Goal: Task Accomplishment & Management: Use online tool/utility

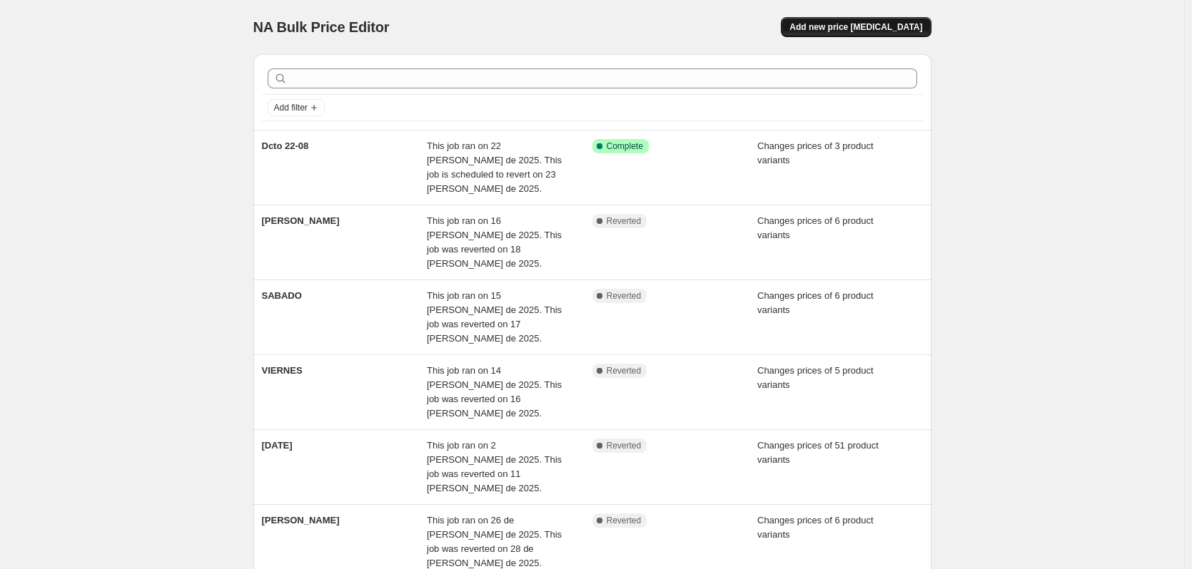
click at [861, 19] on button "Add new price [MEDICAL_DATA]" at bounding box center [856, 27] width 150 height 20
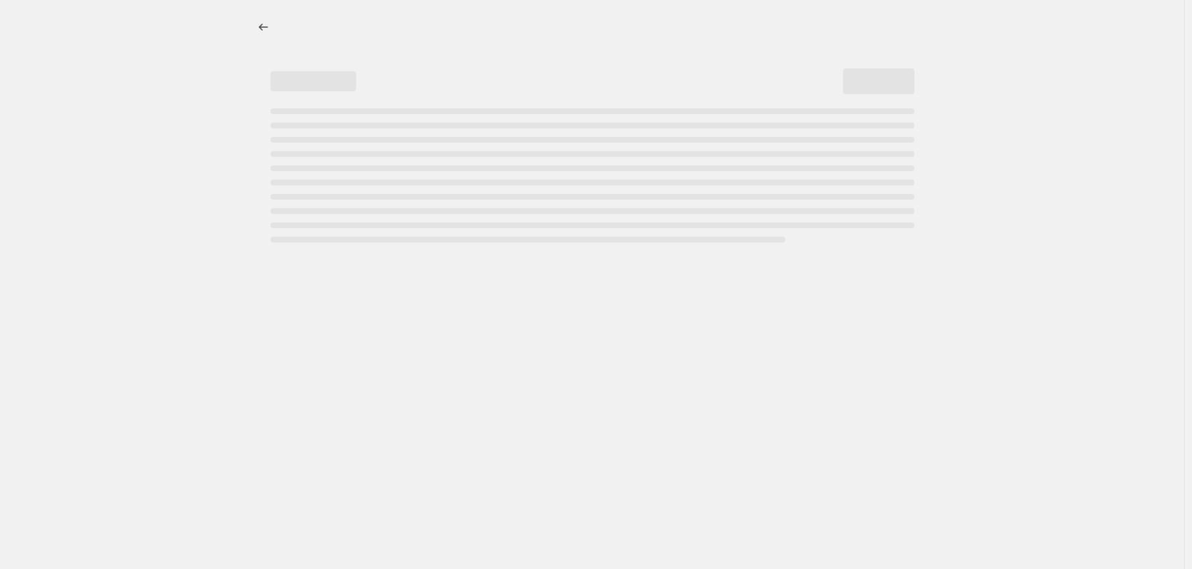
select select "percentage"
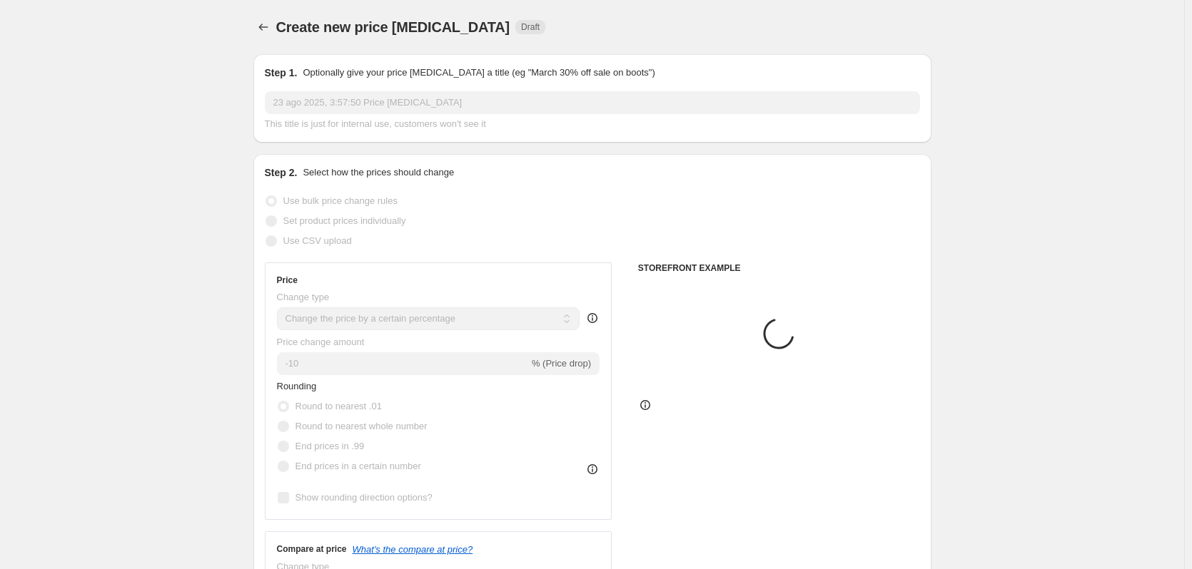
click at [375, 107] on input "23 ago 2025, 3:57:50 Price [MEDICAL_DATA]" at bounding box center [592, 102] width 655 height 23
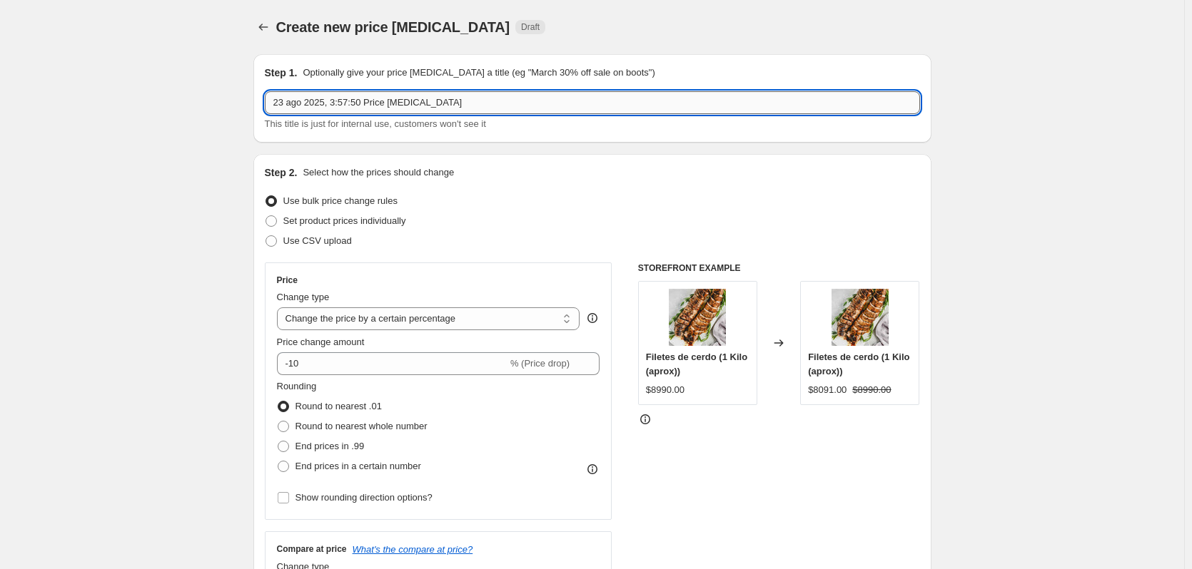
click at [365, 111] on input "23 ago 2025, 3:57:50 Price [MEDICAL_DATA]" at bounding box center [592, 102] width 655 height 23
type input "Dcto 23-08"
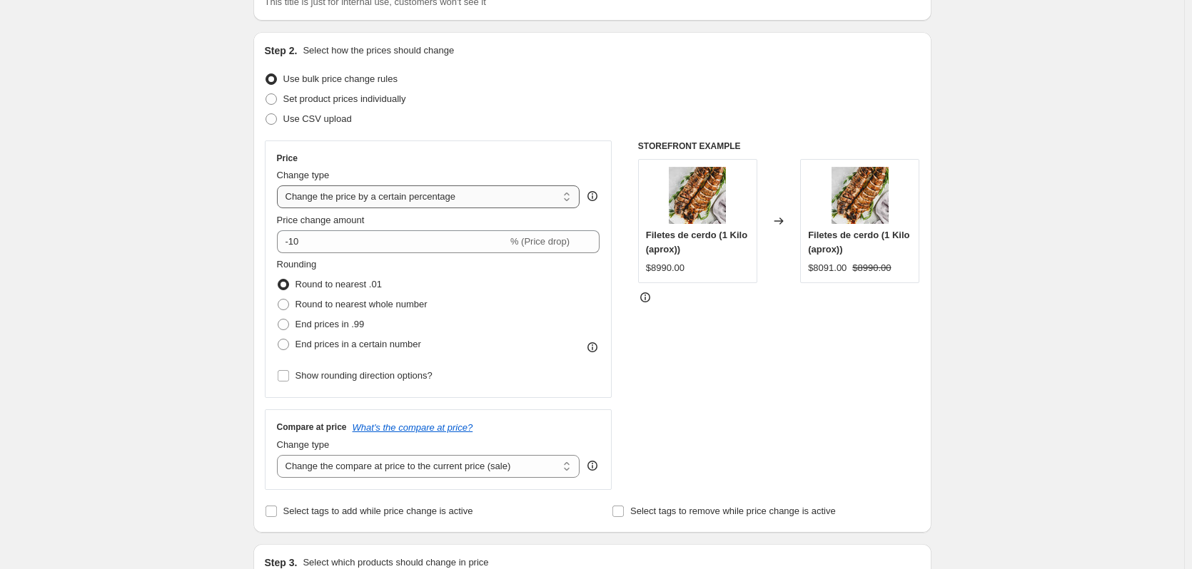
scroll to position [143, 0]
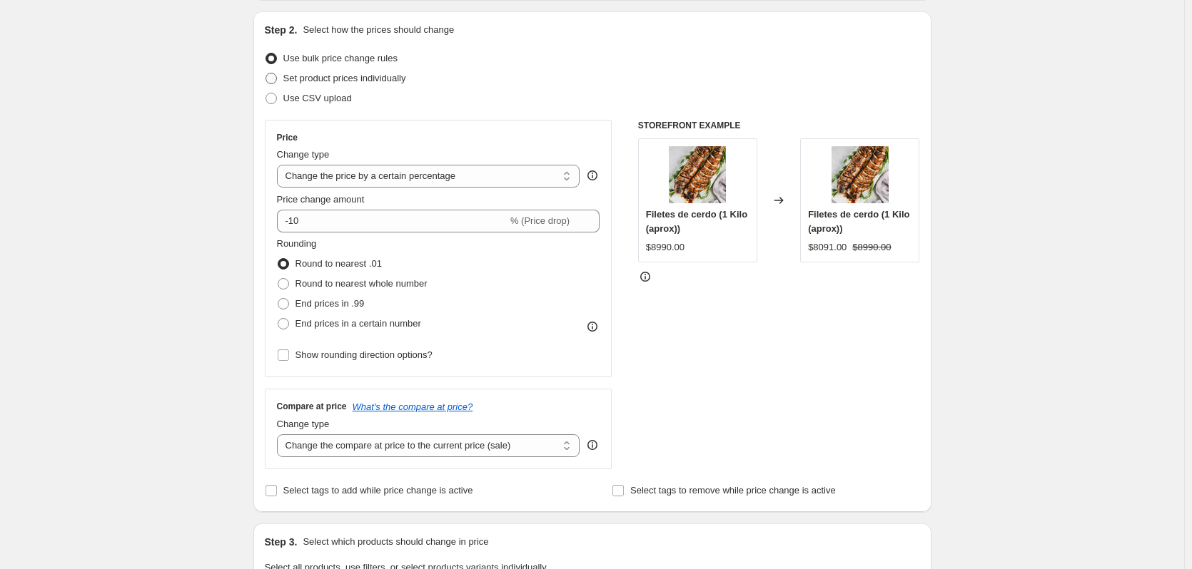
click at [326, 78] on span "Set product prices individually" at bounding box center [344, 78] width 123 height 11
click at [266, 74] on input "Set product prices individually" at bounding box center [265, 73] width 1 height 1
radio input "true"
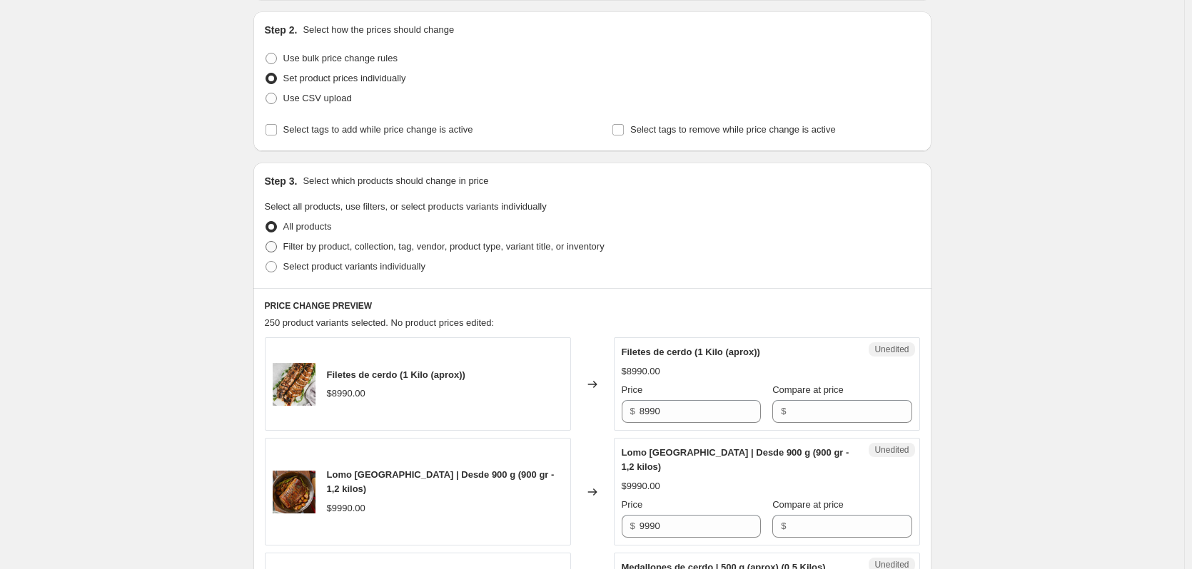
click at [348, 253] on span "Filter by product, collection, tag, vendor, product type, variant title, or inv…" at bounding box center [443, 247] width 321 height 14
click at [266, 242] on input "Filter by product, collection, tag, vendor, product type, variant title, or inv…" at bounding box center [265, 241] width 1 height 1
radio input "true"
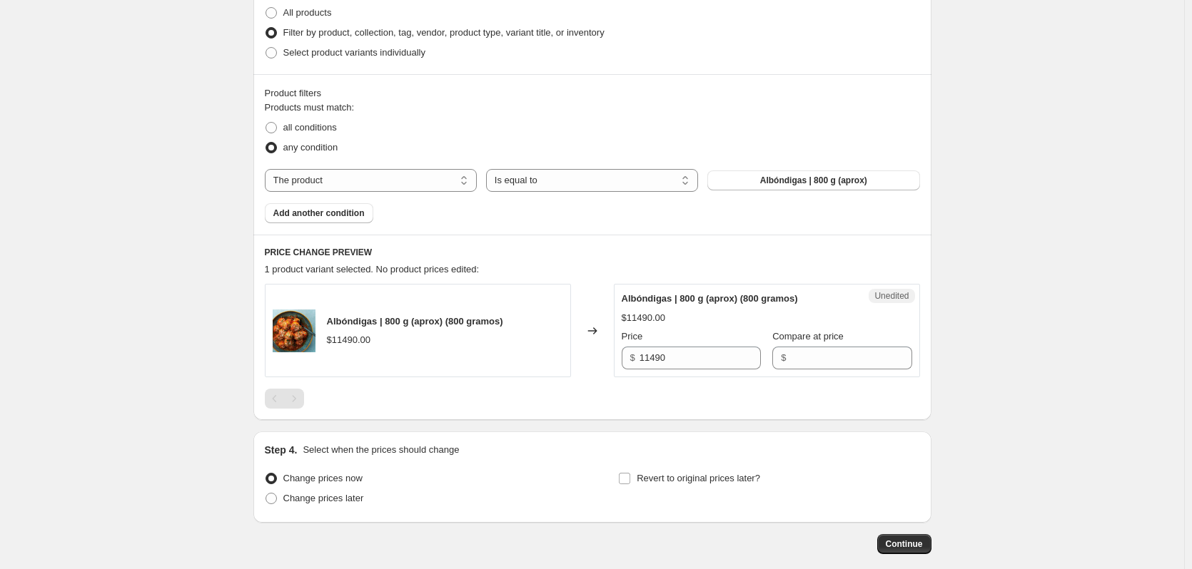
scroll to position [285, 0]
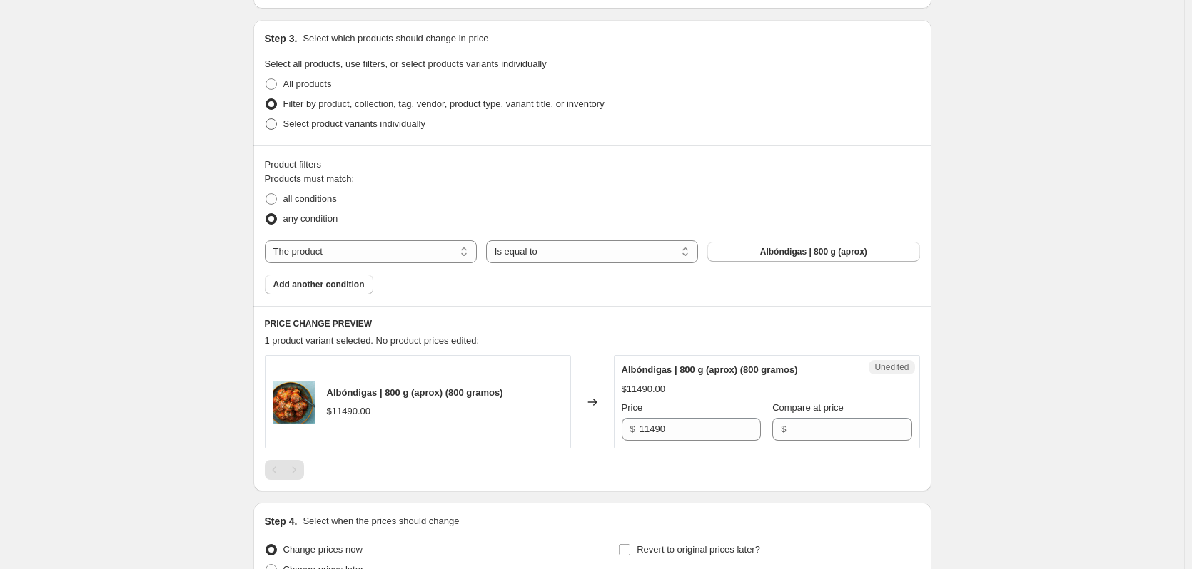
click at [345, 123] on span "Select product variants individually" at bounding box center [354, 123] width 142 height 11
click at [266, 119] on input "Select product variants individually" at bounding box center [265, 118] width 1 height 1
radio input "true"
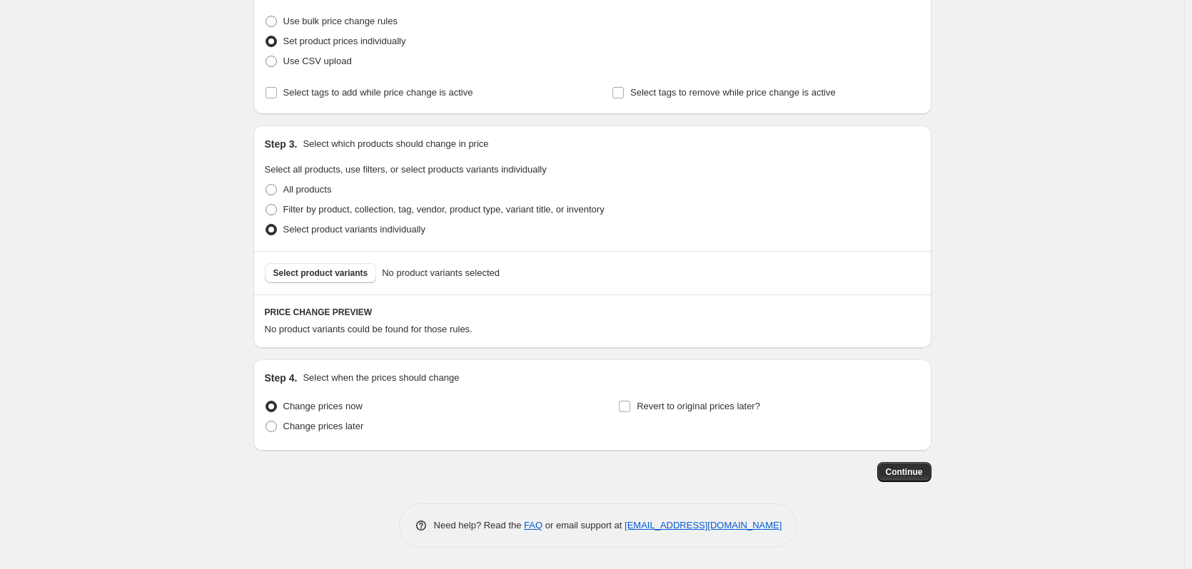
scroll to position [180, 0]
click at [349, 273] on span "Select product variants" at bounding box center [320, 273] width 95 height 11
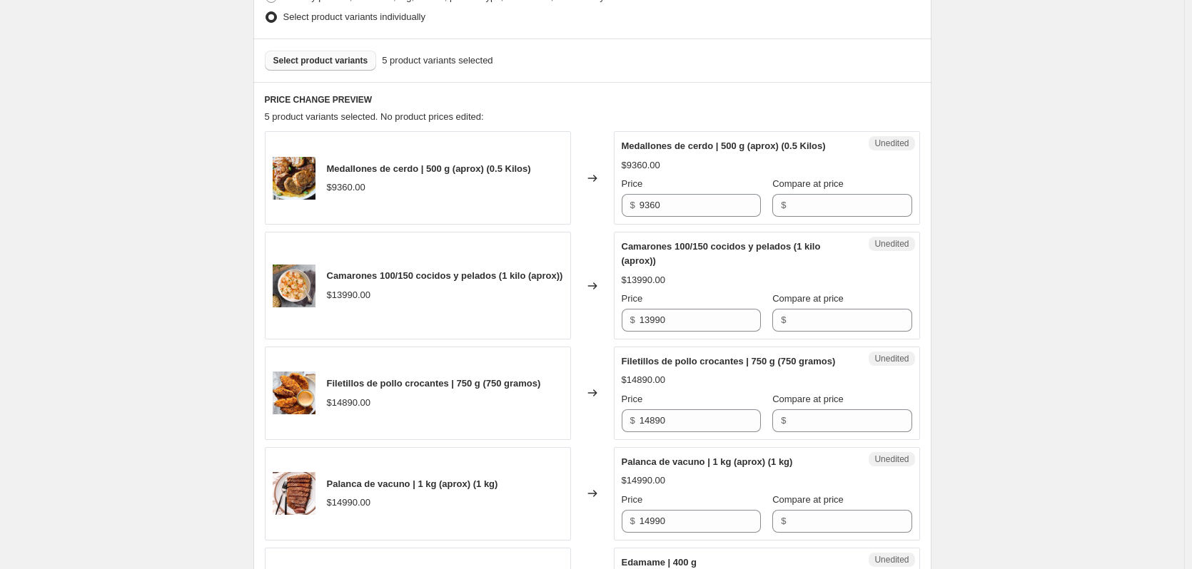
scroll to position [394, 0]
click at [704, 203] on input "9360" at bounding box center [699, 204] width 121 height 23
drag, startPoint x: 703, startPoint y: 208, endPoint x: 579, endPoint y: 190, distance: 124.7
click at [579, 190] on div "Medallones de cerdo | 500 g (aprox) (0.5 Kilos) $9360.00 Changed to Unedited Me…" at bounding box center [592, 176] width 655 height 93
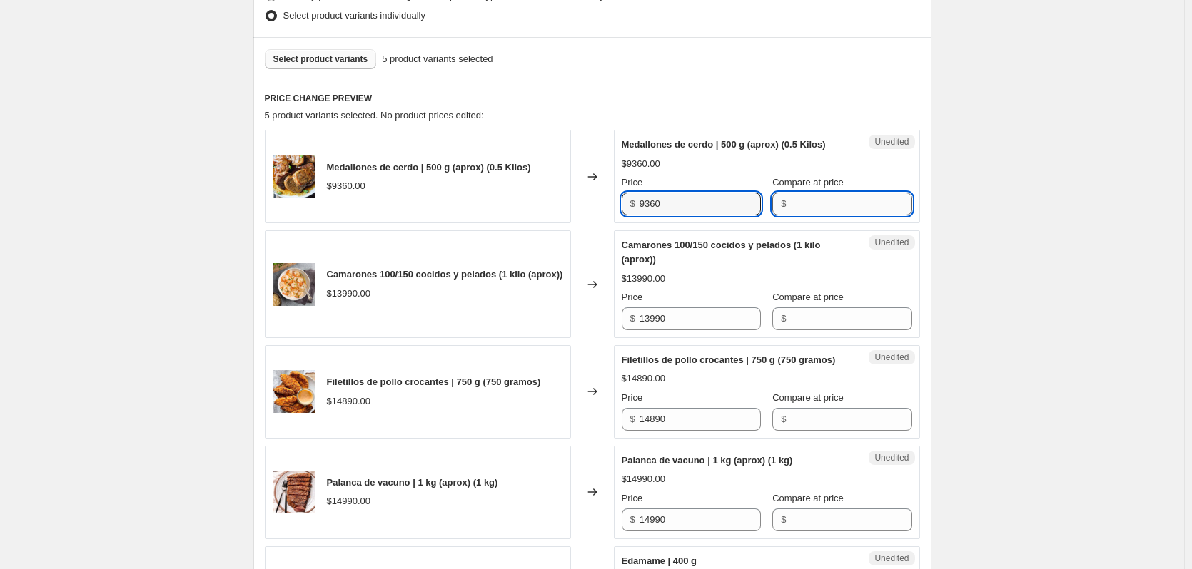
click at [807, 208] on input "Compare at price" at bounding box center [850, 204] width 121 height 23
paste input "9360"
type input "9360"
drag, startPoint x: 695, startPoint y: 335, endPoint x: 680, endPoint y: 330, distance: 15.8
click at [684, 333] on div "Unedited Camarones 100/150 cocidos y pelados (1 kilo (aprox)) $13990.00 Price $…" at bounding box center [767, 284] width 306 height 108
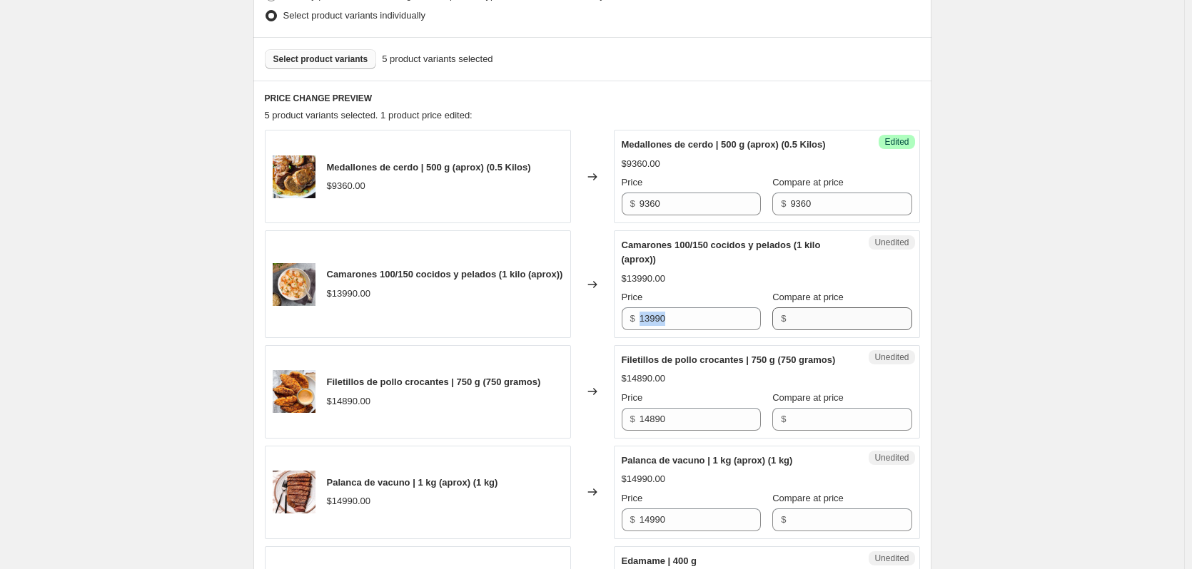
copy div "$"
click at [791, 322] on input "Compare at price" at bounding box center [850, 319] width 121 height 23
paste input "13990"
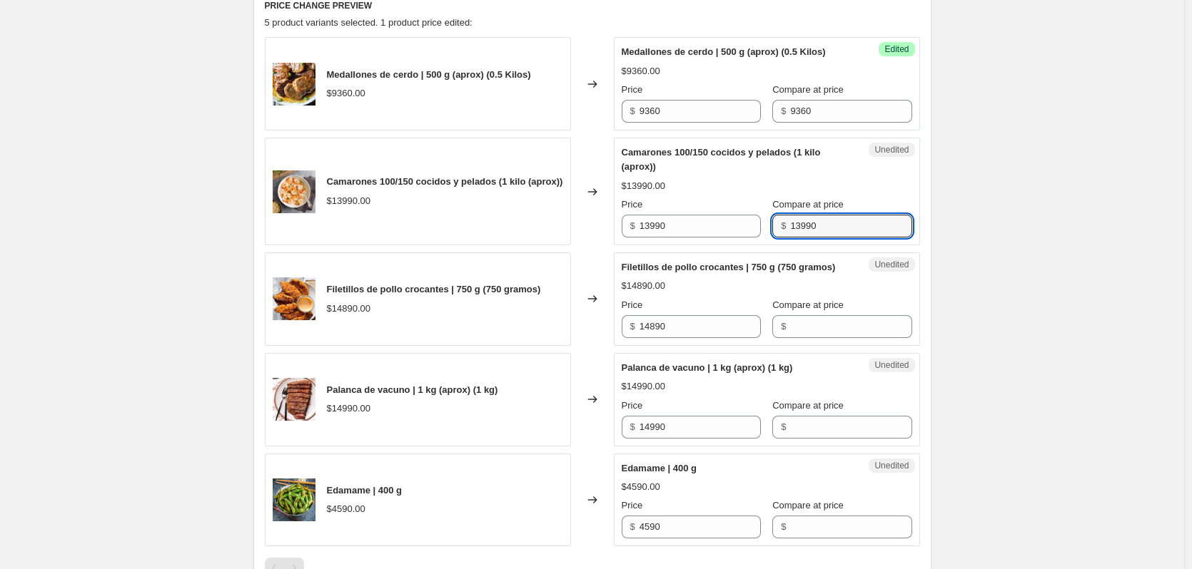
scroll to position [537, 0]
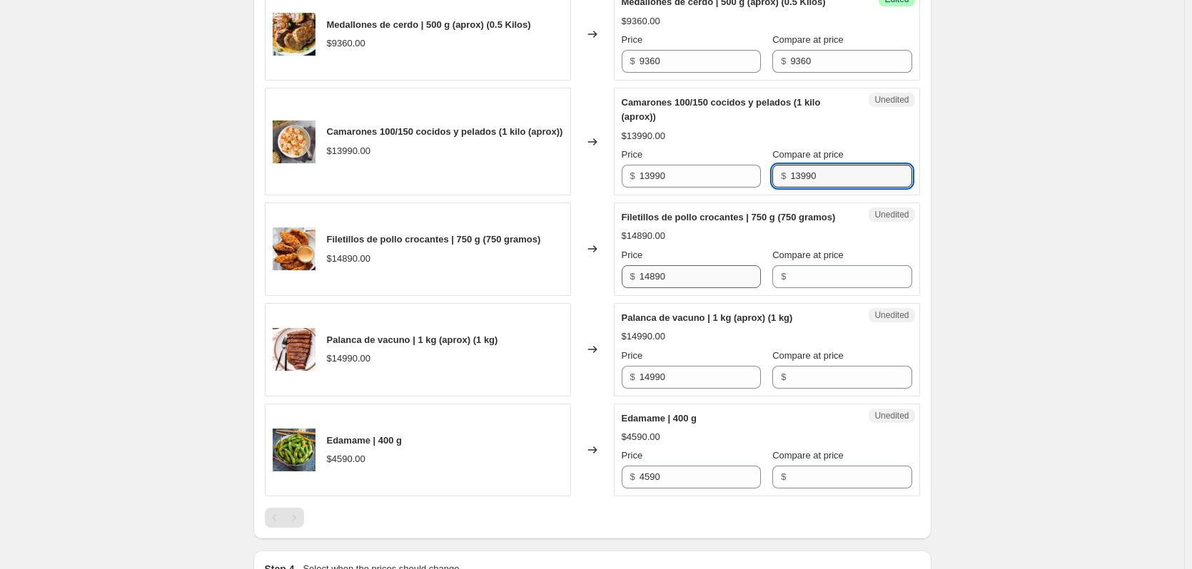
type input "13990"
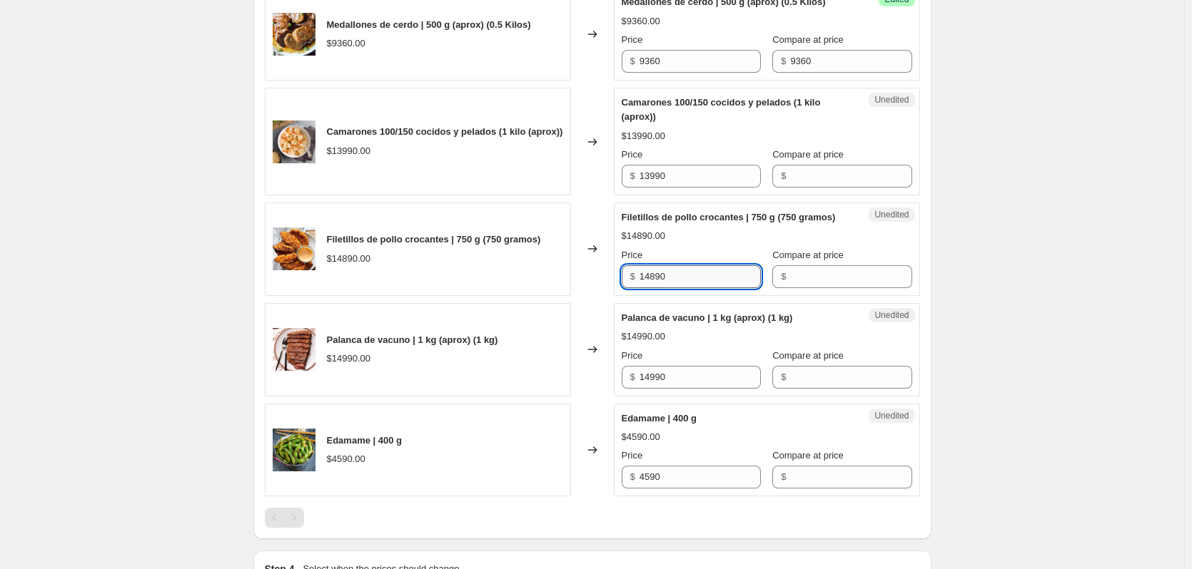
click at [675, 288] on input "14890" at bounding box center [699, 276] width 121 height 23
click at [816, 311] on div "Medallones de cerdo | 500 g (aprox) (0.5 Kilos) $9360.00 Changed to Success Edi…" at bounding box center [592, 242] width 655 height 510
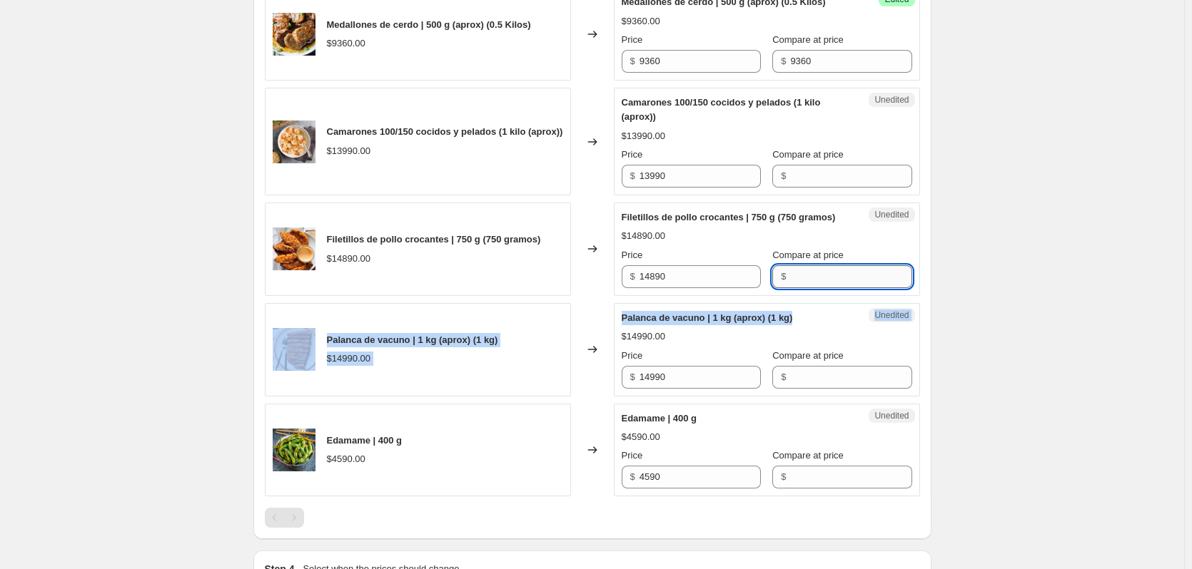
click at [818, 288] on input "Compare at price" at bounding box center [850, 276] width 121 height 23
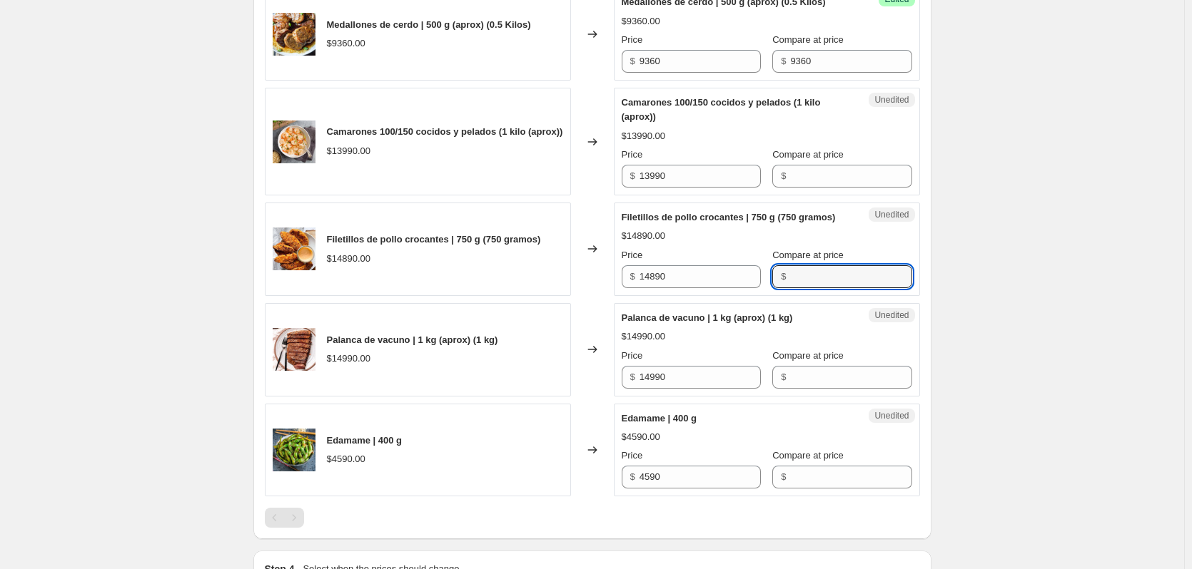
paste input "14890"
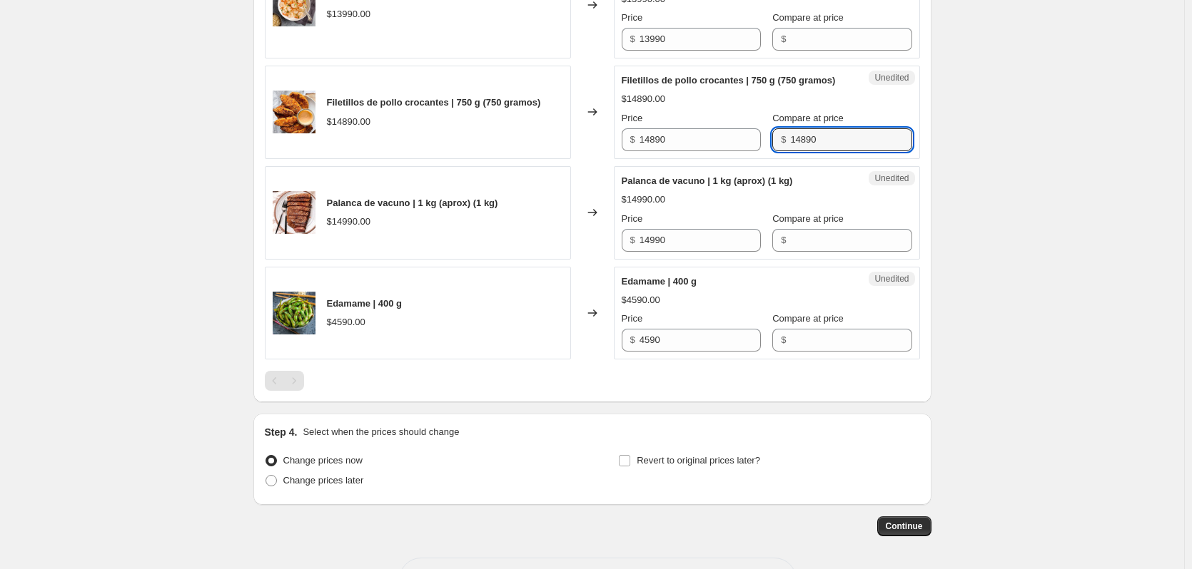
scroll to position [679, 0]
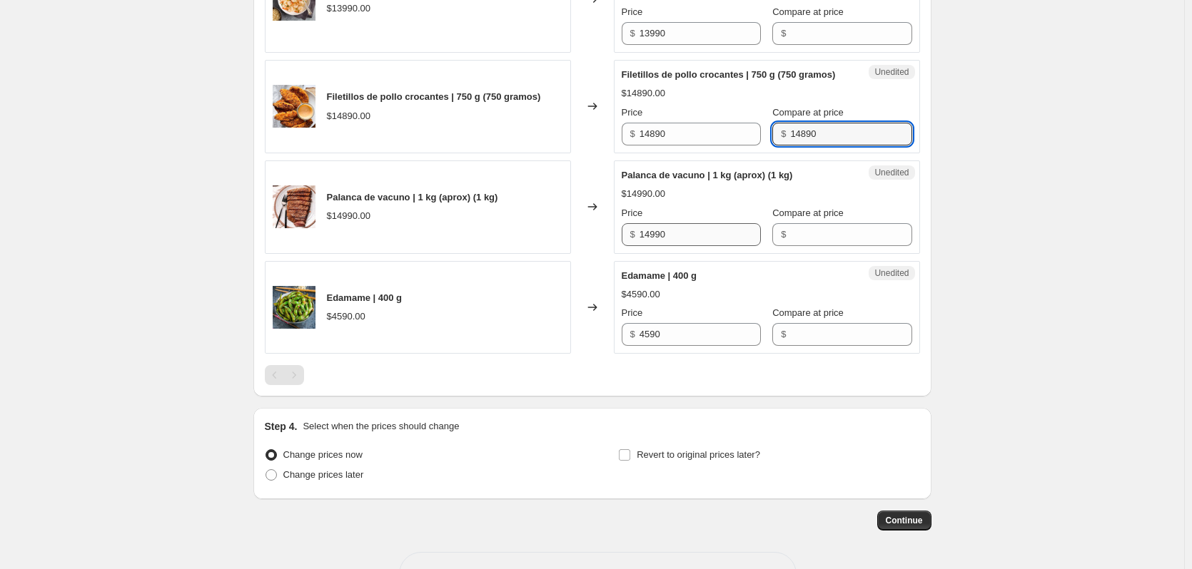
type input "14890"
click at [668, 246] on input "14990" at bounding box center [699, 234] width 121 height 23
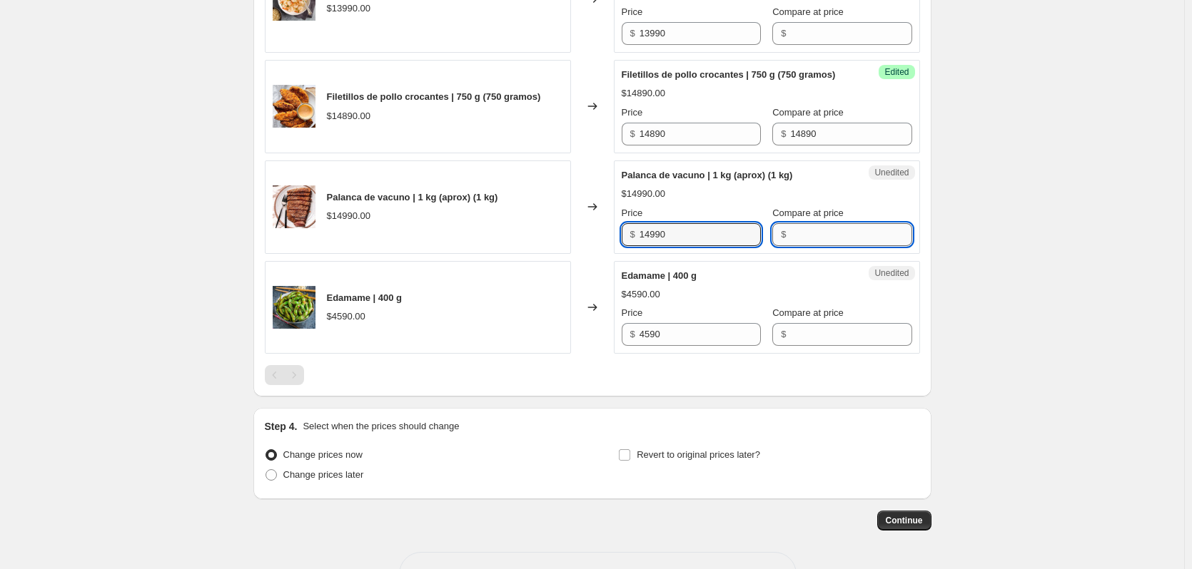
click at [793, 246] on input "Compare at price" at bounding box center [850, 234] width 121 height 23
paste input "14990"
type input "14990"
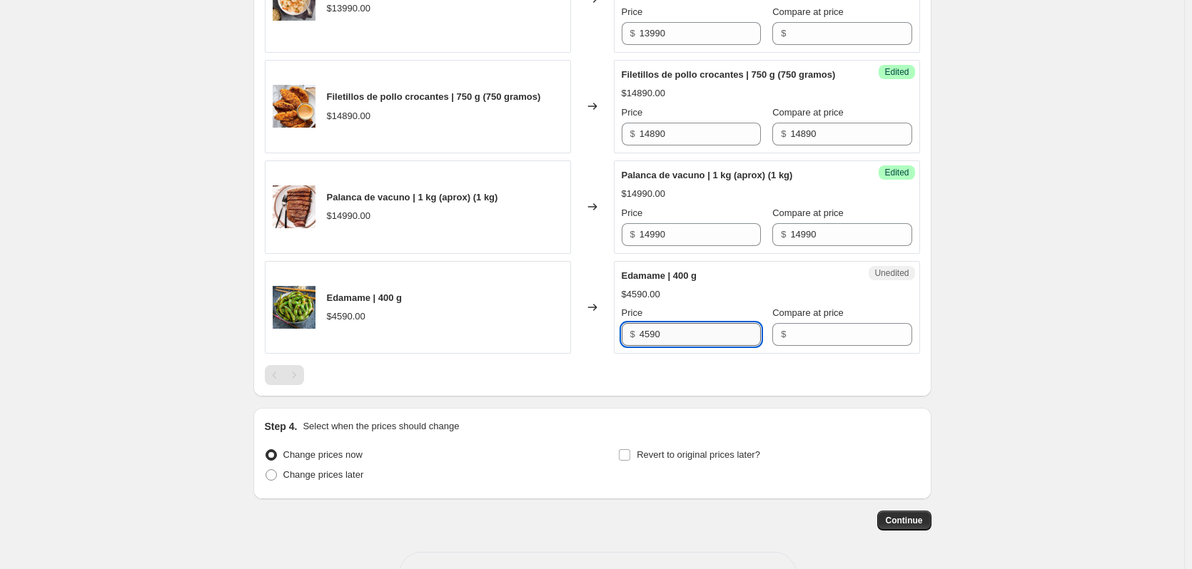
click at [679, 341] on input "4590" at bounding box center [699, 334] width 121 height 23
click at [678, 341] on input "4590" at bounding box center [699, 334] width 121 height 23
click at [781, 355] on div "Unedited Edamame | 400 g $4590.00 Price $ 4590 Compare at price $" at bounding box center [767, 307] width 306 height 93
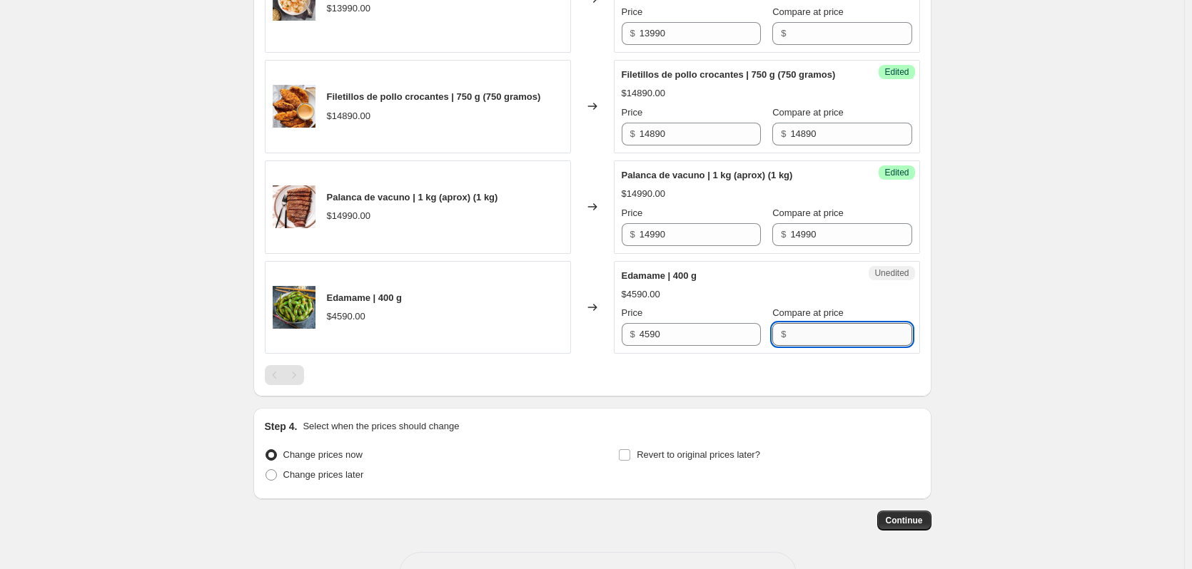
click at [790, 346] on input "Compare at price" at bounding box center [850, 334] width 121 height 23
paste input "4590"
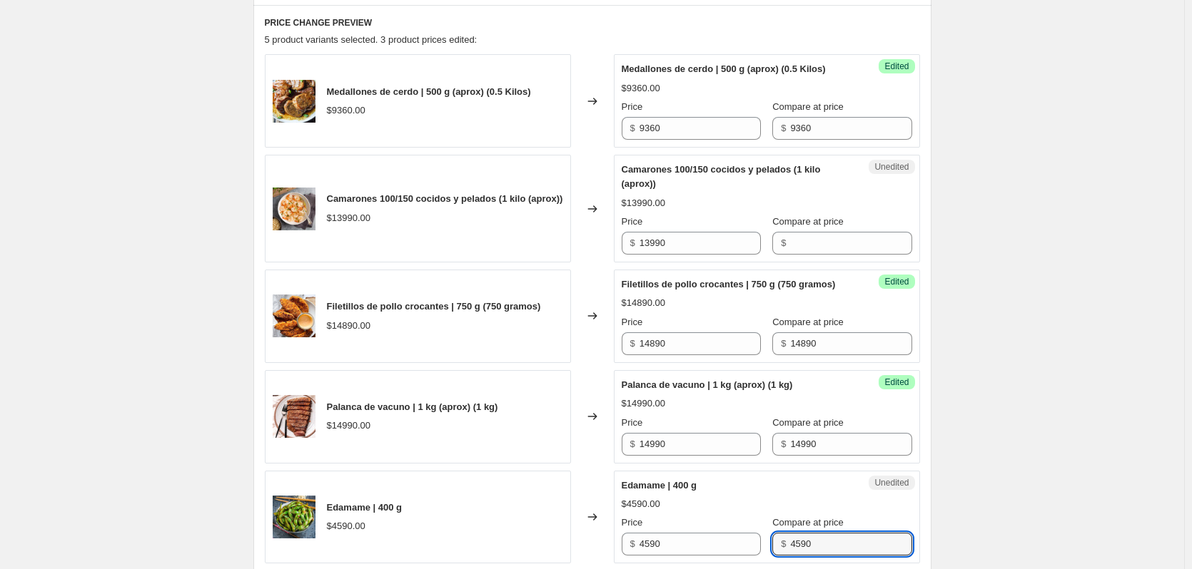
scroll to position [465, 0]
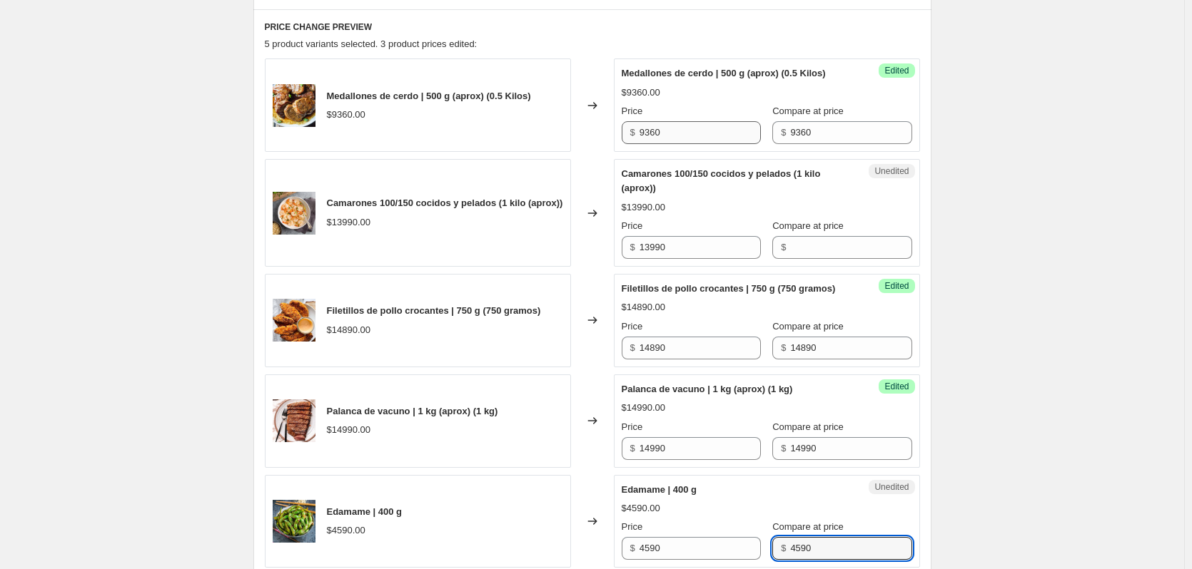
type input "4590"
click at [722, 129] on input "9360" at bounding box center [699, 132] width 121 height 23
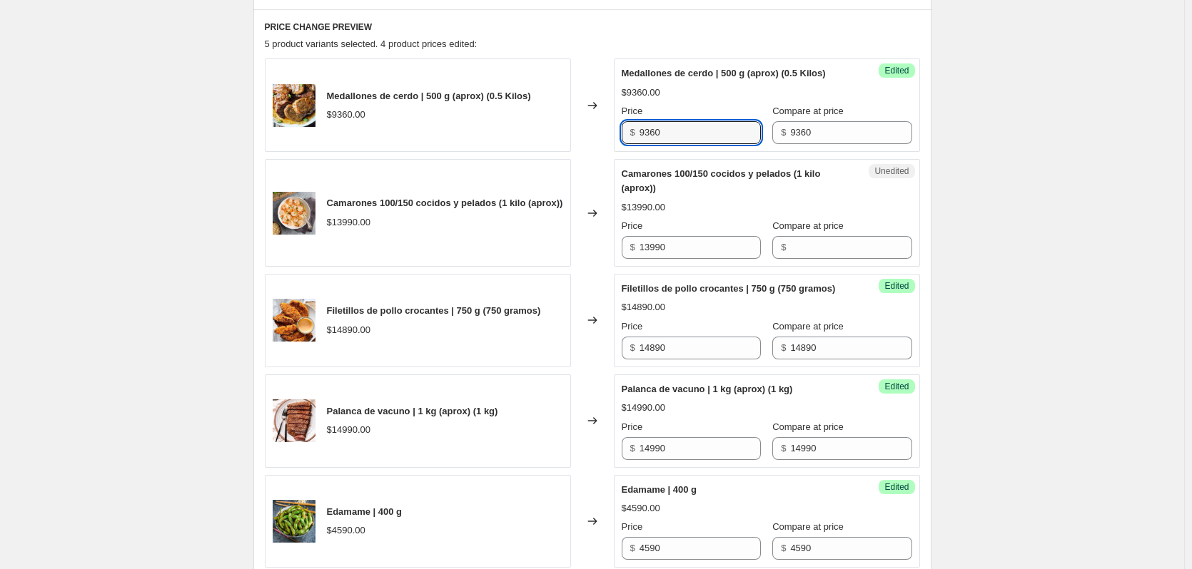
drag, startPoint x: 722, startPoint y: 129, endPoint x: 710, endPoint y: 146, distance: 21.0
click at [719, 133] on input "9360" at bounding box center [699, 132] width 121 height 23
type input "7950"
click at [710, 241] on input "13990" at bounding box center [699, 247] width 121 height 23
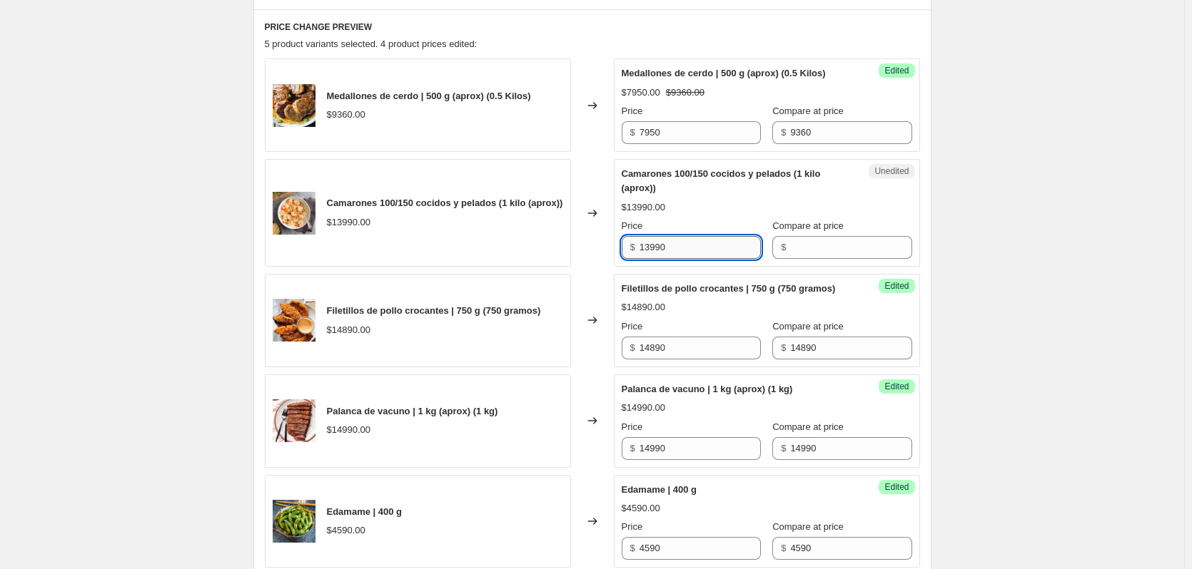
click at [706, 257] on input "13990" at bounding box center [699, 247] width 121 height 23
click at [809, 259] on div "Unedited Camarones 100/150 cocidos y pelados (1 kilo (aprox)) $13990.00 Price $…" at bounding box center [767, 213] width 306 height 108
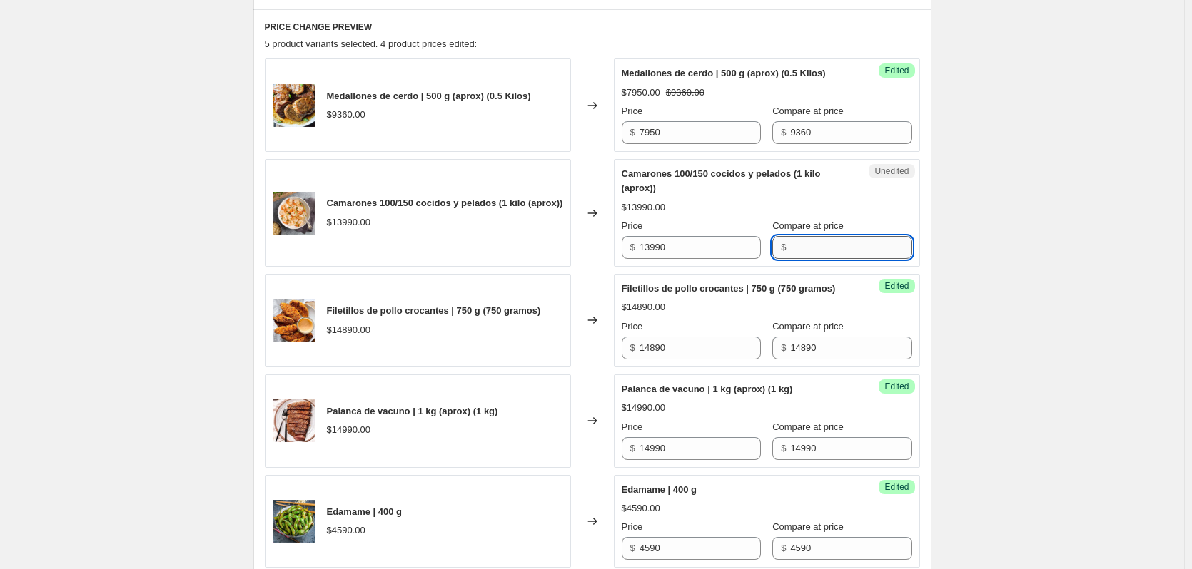
click at [811, 255] on input "Compare at price" at bounding box center [850, 247] width 121 height 23
paste input "13990"
type input "13990"
click at [659, 243] on input "13990" at bounding box center [699, 247] width 121 height 23
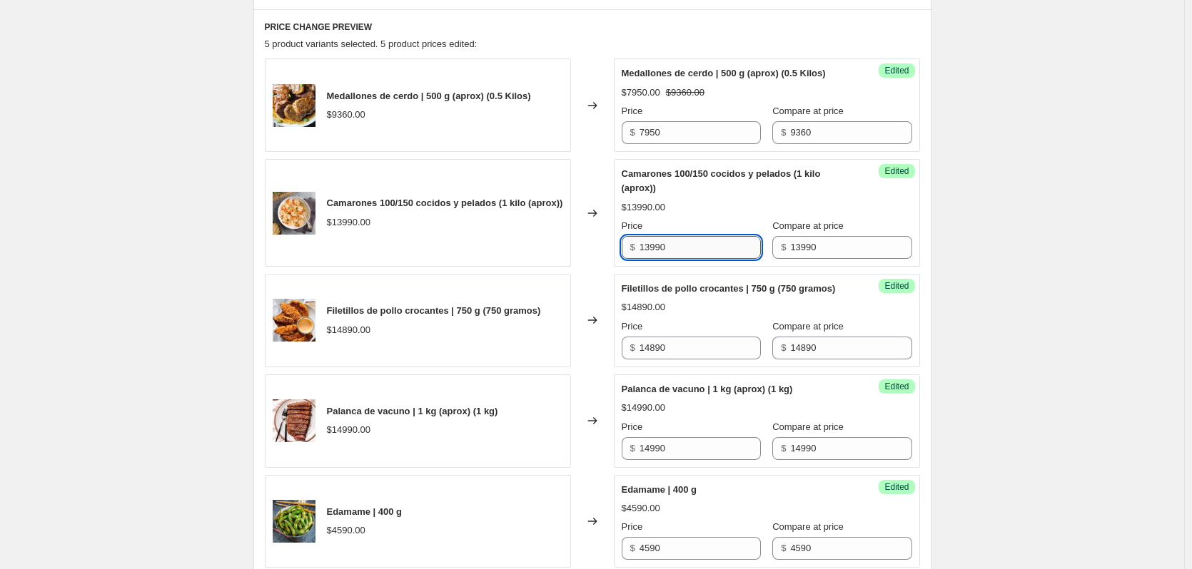
click at [669, 247] on input "13990" at bounding box center [699, 247] width 121 height 23
type input "10490"
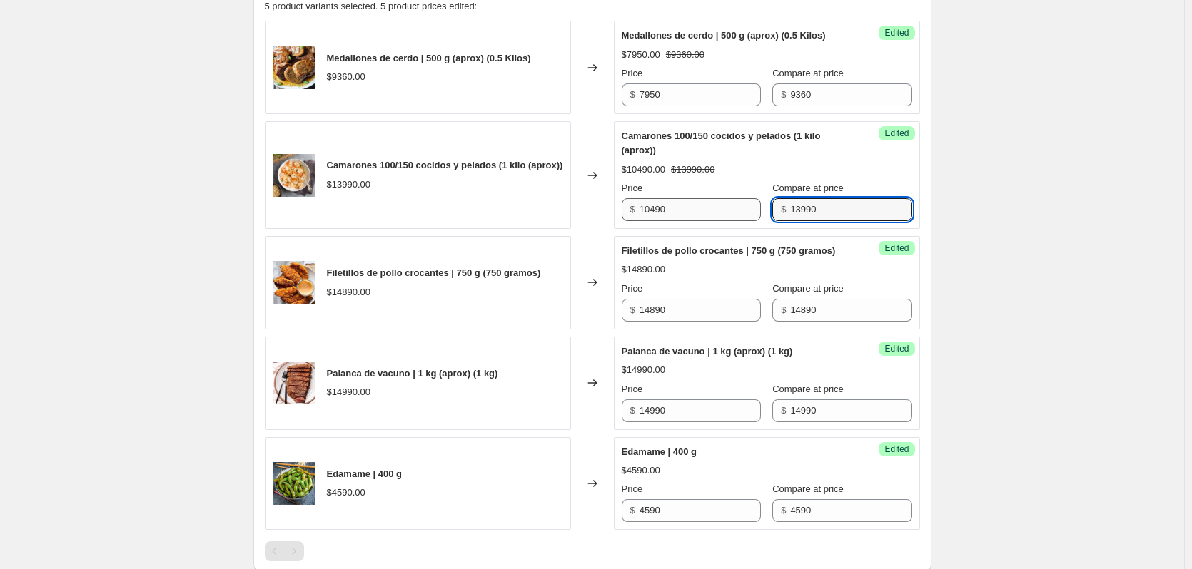
scroll to position [537, 0]
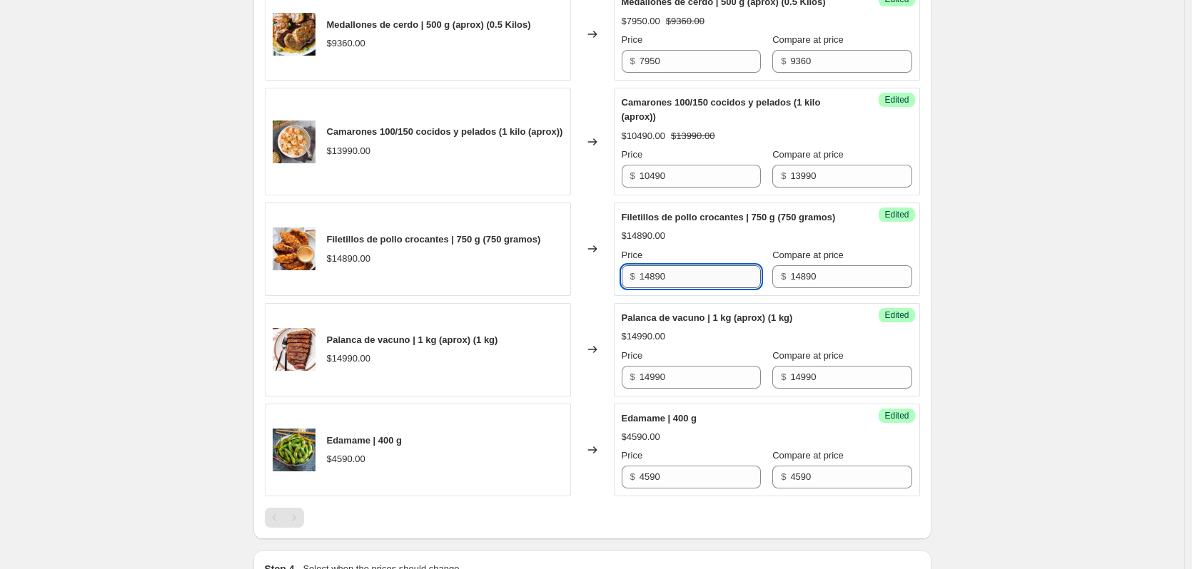
click at [709, 288] on input "14890" at bounding box center [699, 276] width 121 height 23
click at [703, 288] on input "14890" at bounding box center [699, 276] width 121 height 23
type input "11170"
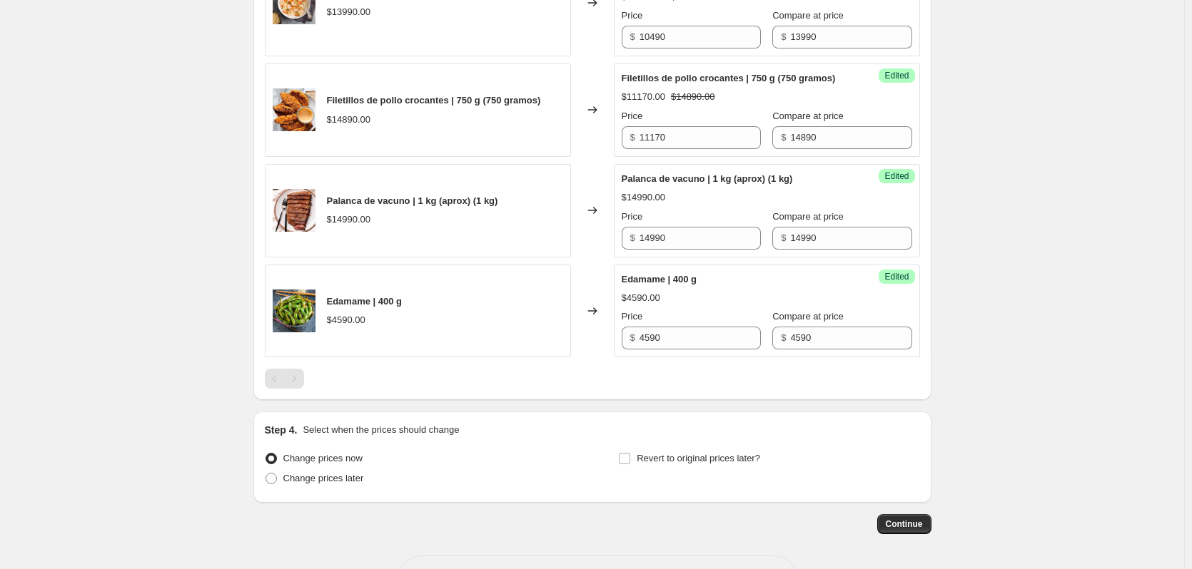
scroll to position [679, 0]
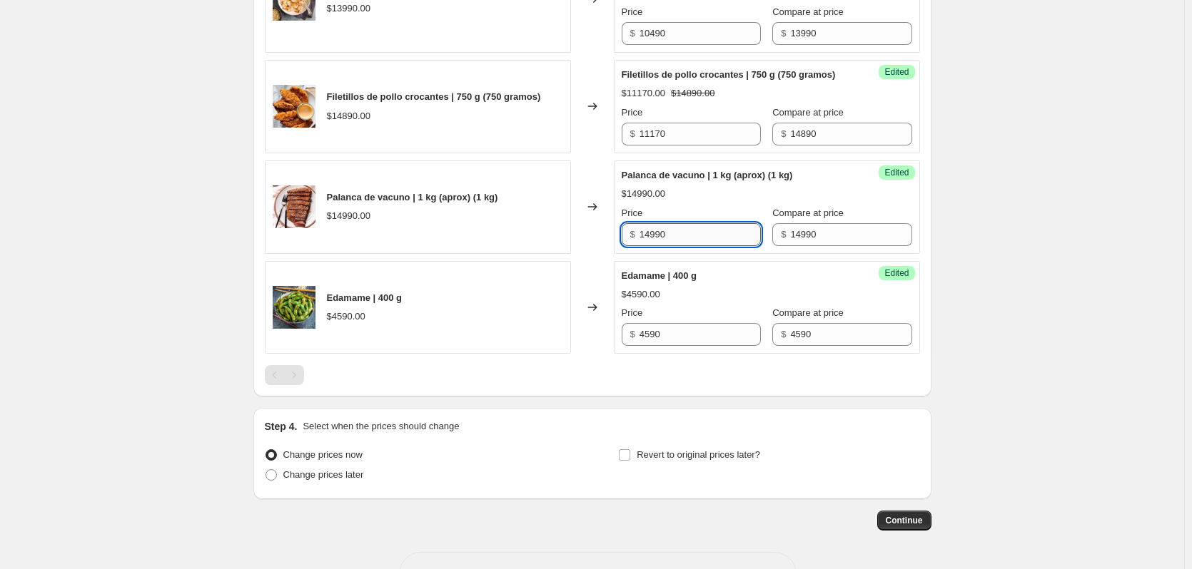
click at [704, 246] on input "14990" at bounding box center [699, 234] width 121 height 23
type input "13490"
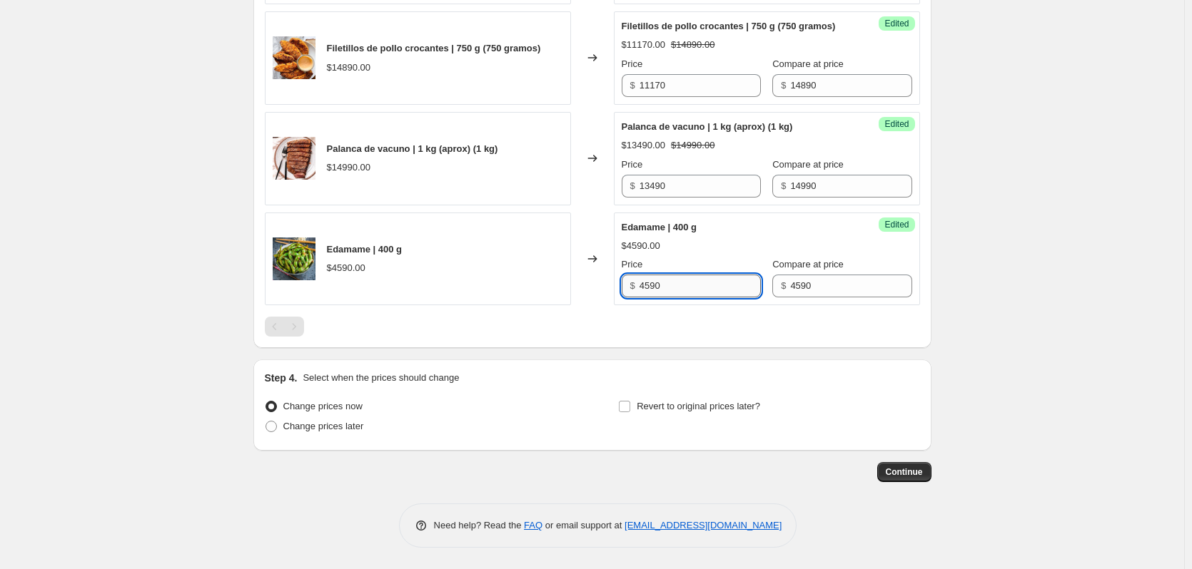
click at [718, 276] on input "4590" at bounding box center [699, 286] width 121 height 23
type input "3670"
click at [299, 422] on span "Change prices later" at bounding box center [323, 426] width 81 height 11
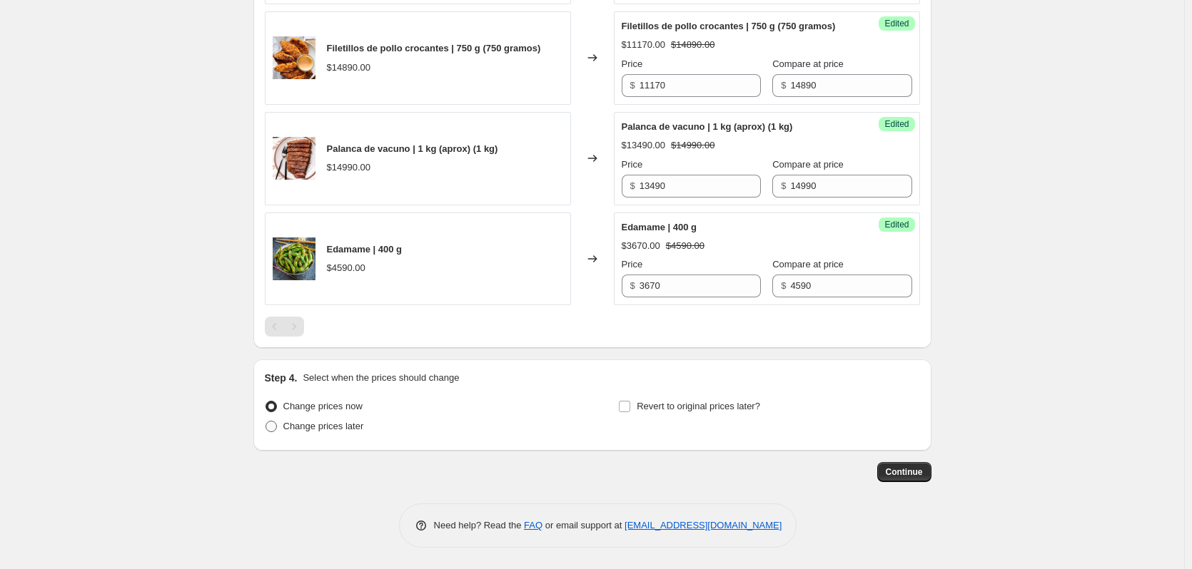
click at [266, 422] on input "Change prices later" at bounding box center [265, 421] width 1 height 1
radio input "true"
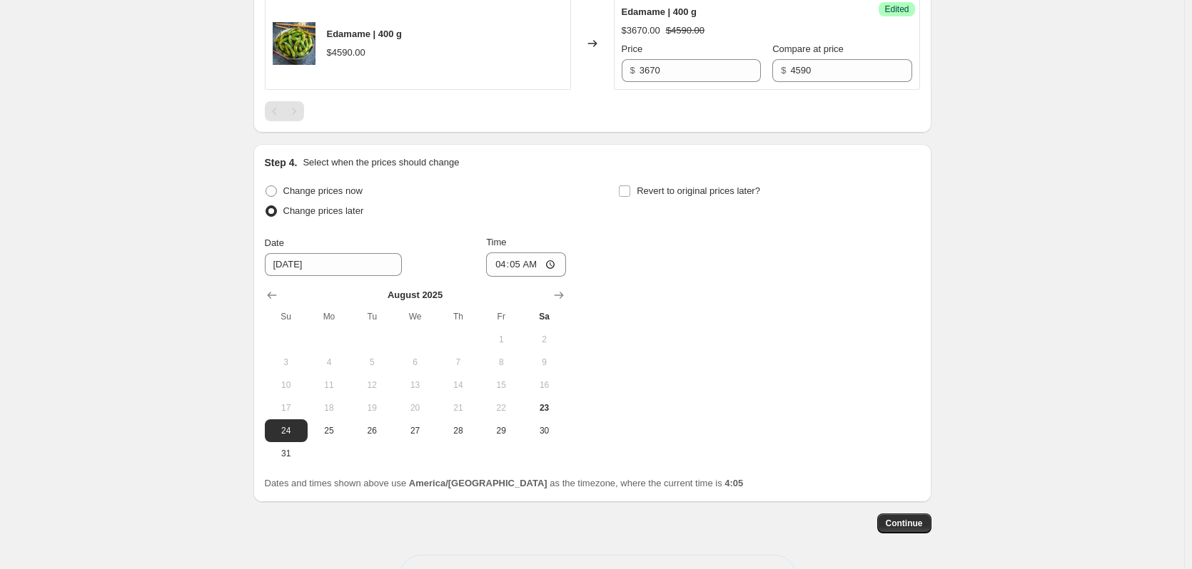
scroll to position [956, 0]
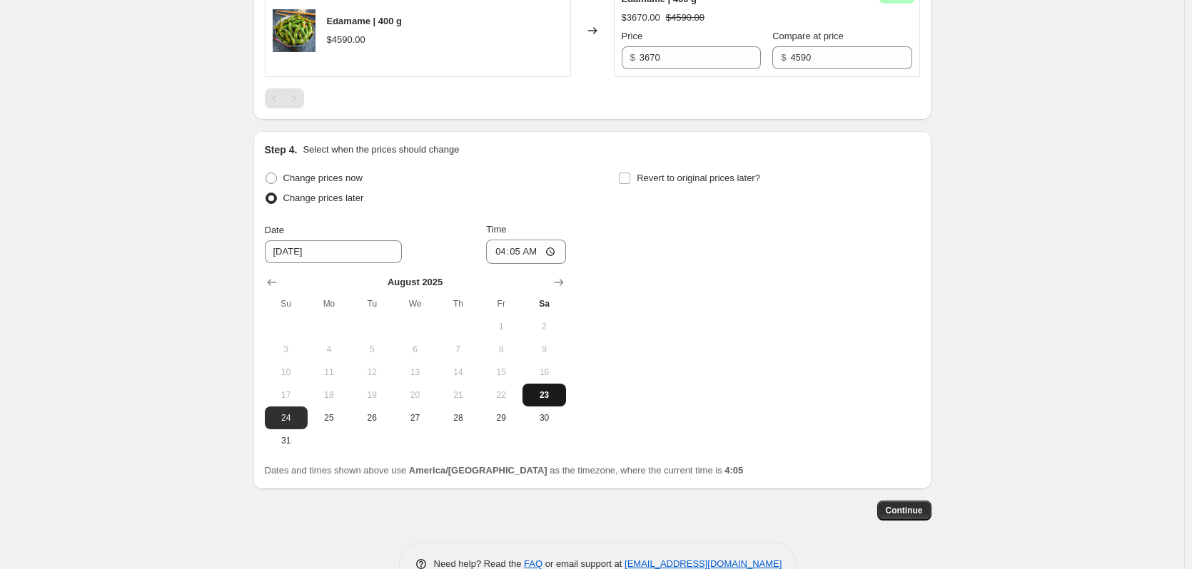
click at [542, 401] on span "23" at bounding box center [543, 395] width 31 height 11
type input "[DATE]"
click at [544, 264] on input "04:05" at bounding box center [526, 252] width 80 height 24
type input "09:00"
click at [679, 183] on span "Revert to original prices later?" at bounding box center [698, 178] width 123 height 11
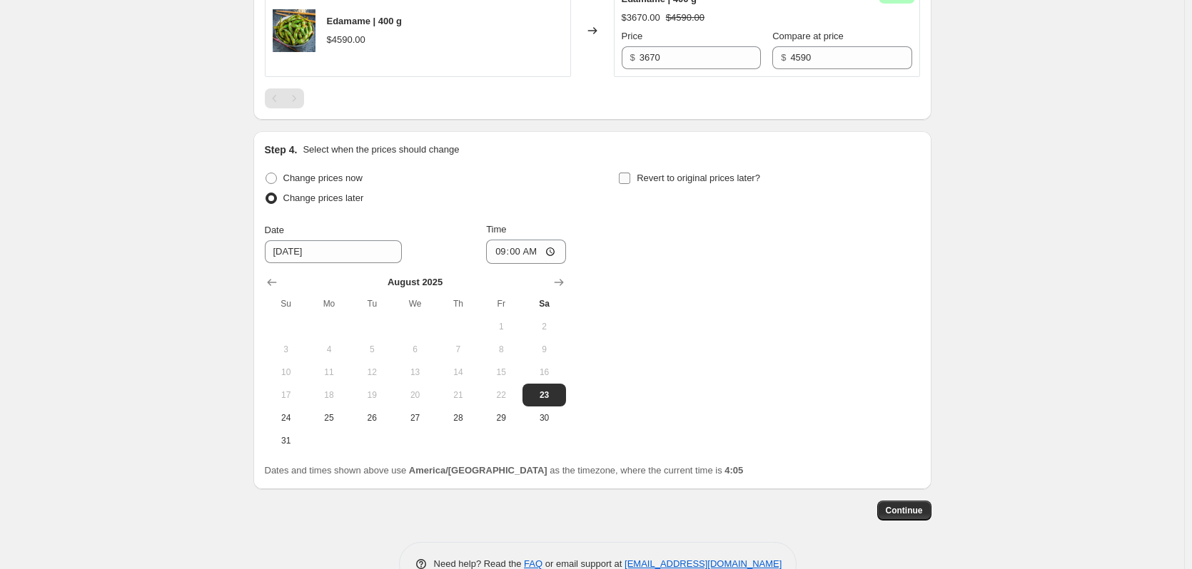
click at [630, 184] on input "Revert to original prices later?" at bounding box center [624, 178] width 11 height 11
checkbox input "true"
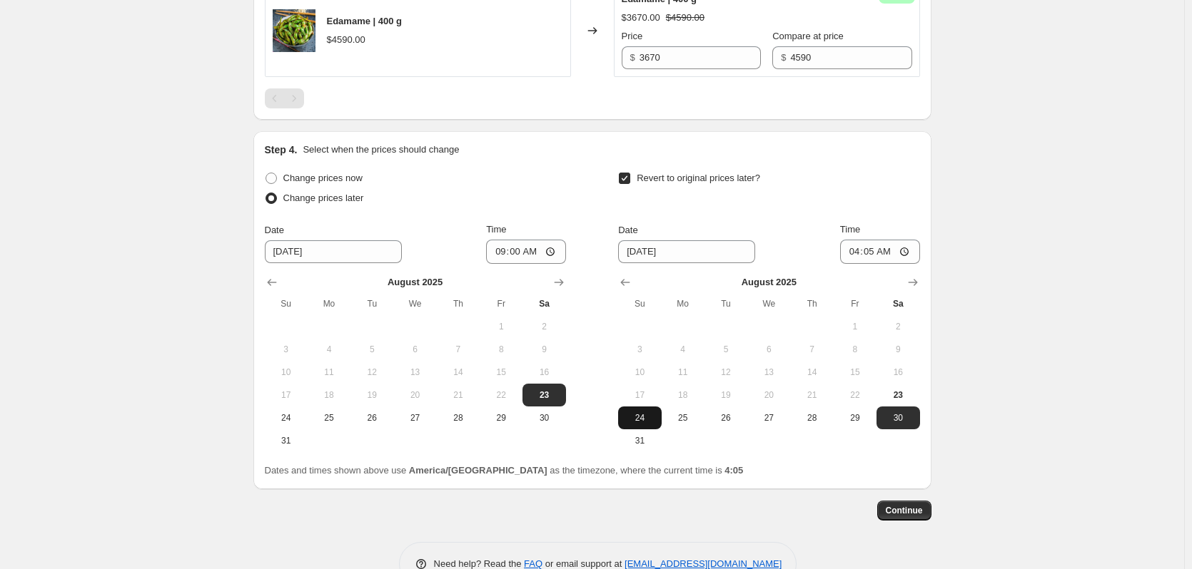
click at [654, 424] on span "24" at bounding box center [639, 417] width 31 height 11
type input "[DATE]"
click at [883, 264] on input "04:05" at bounding box center [880, 252] width 80 height 24
type input "08:50"
drag, startPoint x: 1110, startPoint y: 244, endPoint x: 1035, endPoint y: 265, distance: 77.2
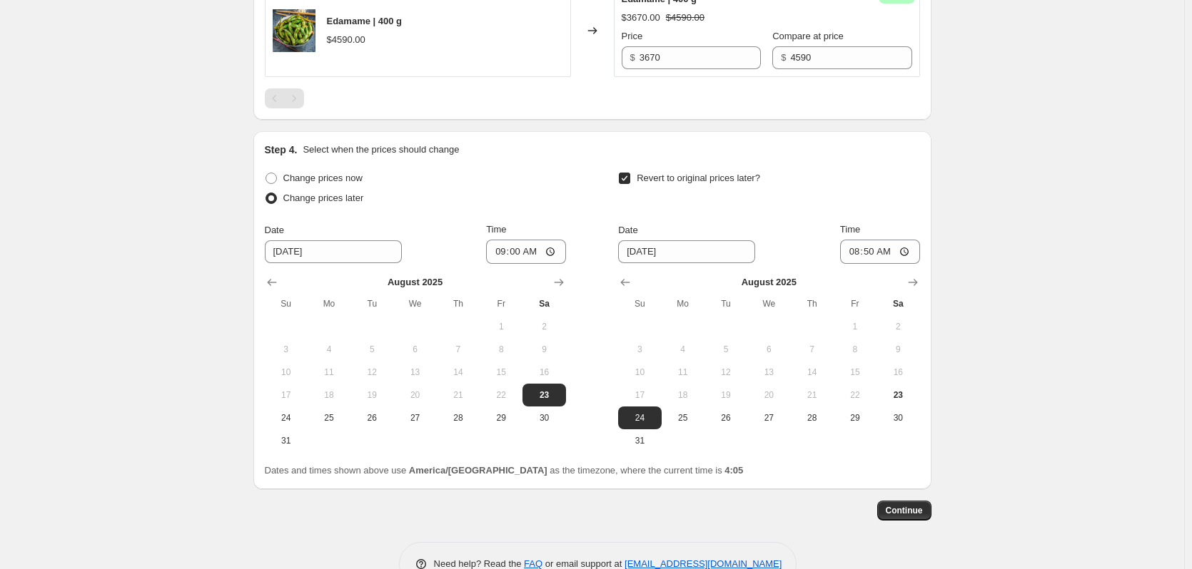
click at [889, 521] on button "Continue" at bounding box center [904, 511] width 54 height 20
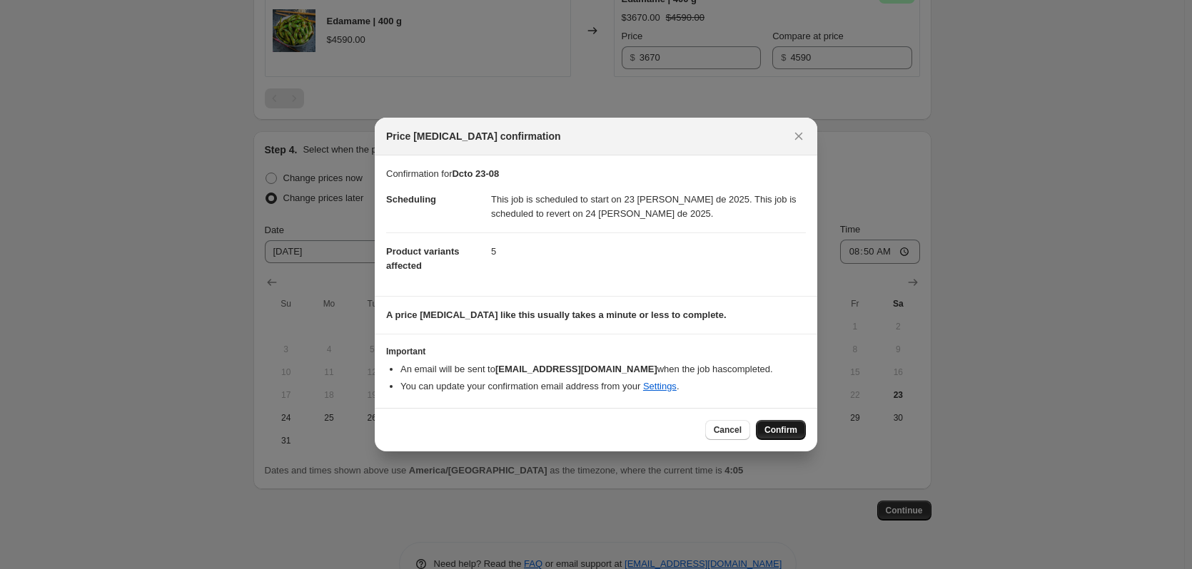
click at [781, 439] on button "Confirm" at bounding box center [781, 430] width 50 height 20
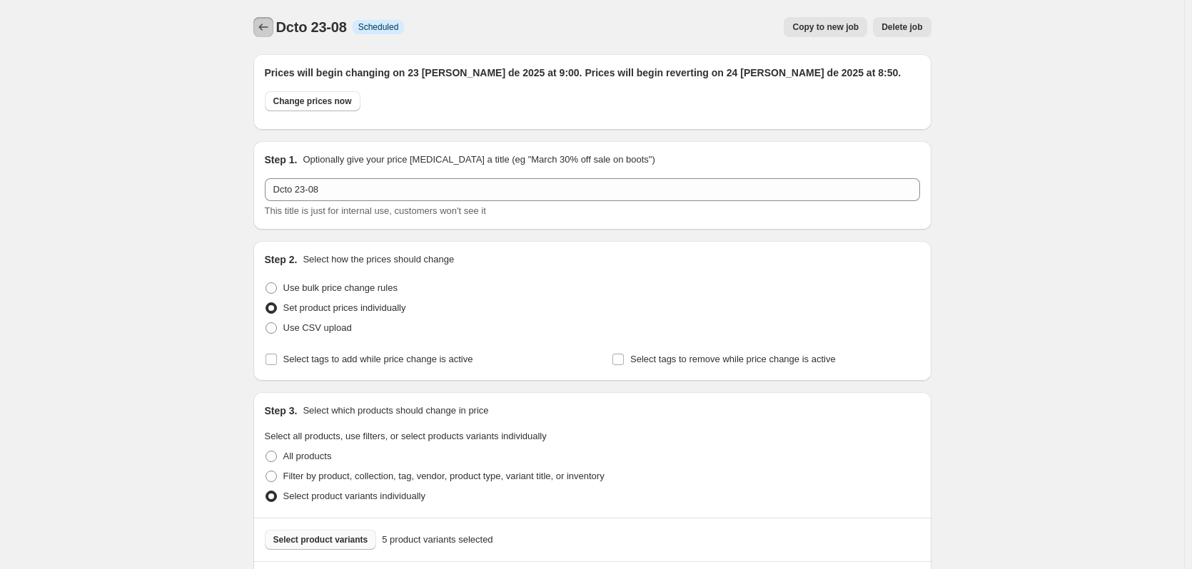
click at [267, 31] on icon "Price change jobs" at bounding box center [263, 27] width 14 height 14
